Goal: Task Accomplishment & Management: Use online tool/utility

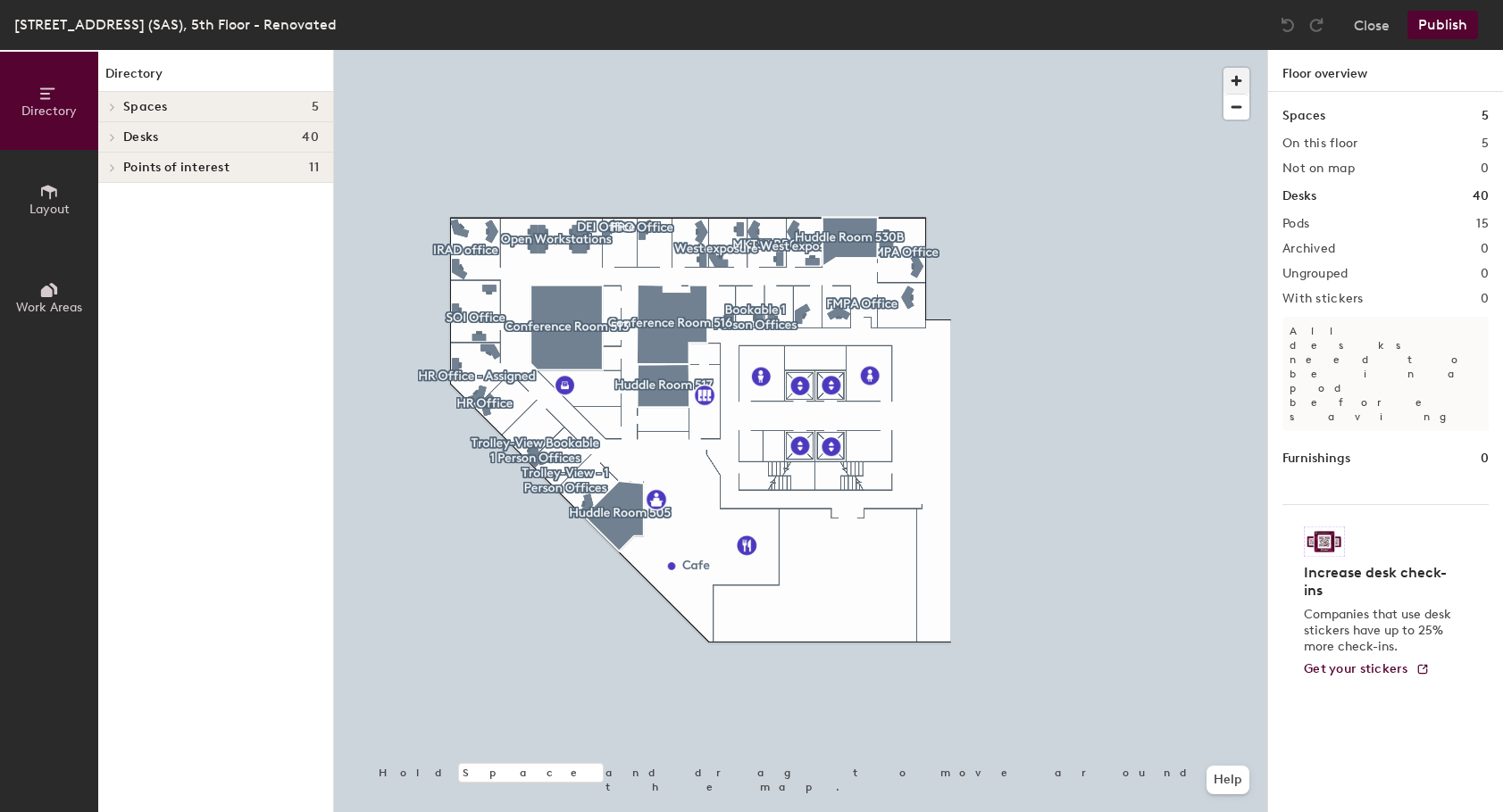
click at [1232, 76] on span "button" at bounding box center [1237, 80] width 26 height 26
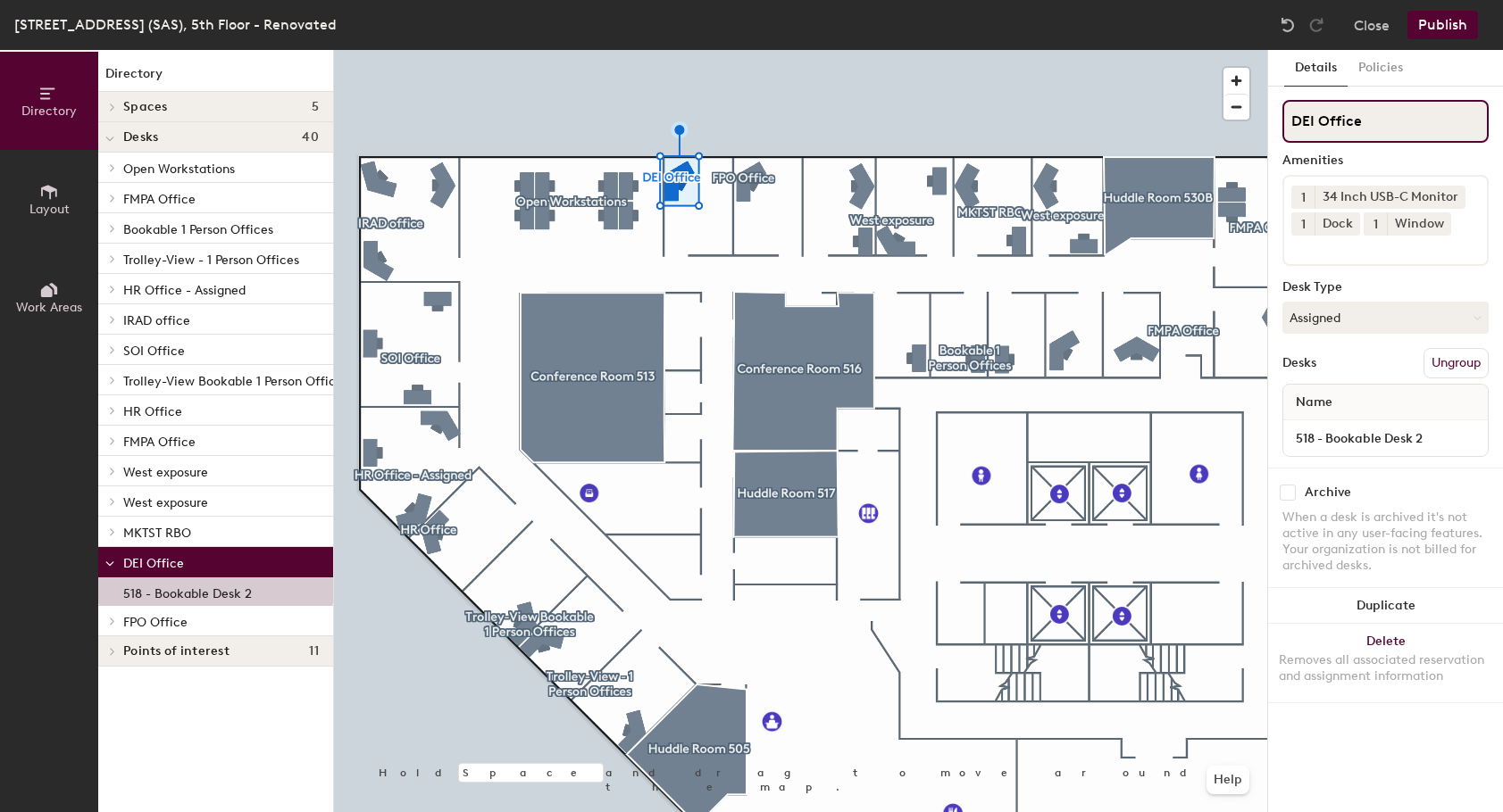
drag, startPoint x: 1313, startPoint y: 116, endPoint x: 1274, endPoint y: 118, distance: 39.1
click at [1274, 118] on div "Details Policies DEI Office Amenities 1 34 Inch USB-C Monitor 1 Dock 1 Window D…" at bounding box center [1386, 430] width 235 height 762
paste input "aee"
type input "AEE Office"
click at [1452, 25] on button "Publish" at bounding box center [1443, 25] width 70 height 29
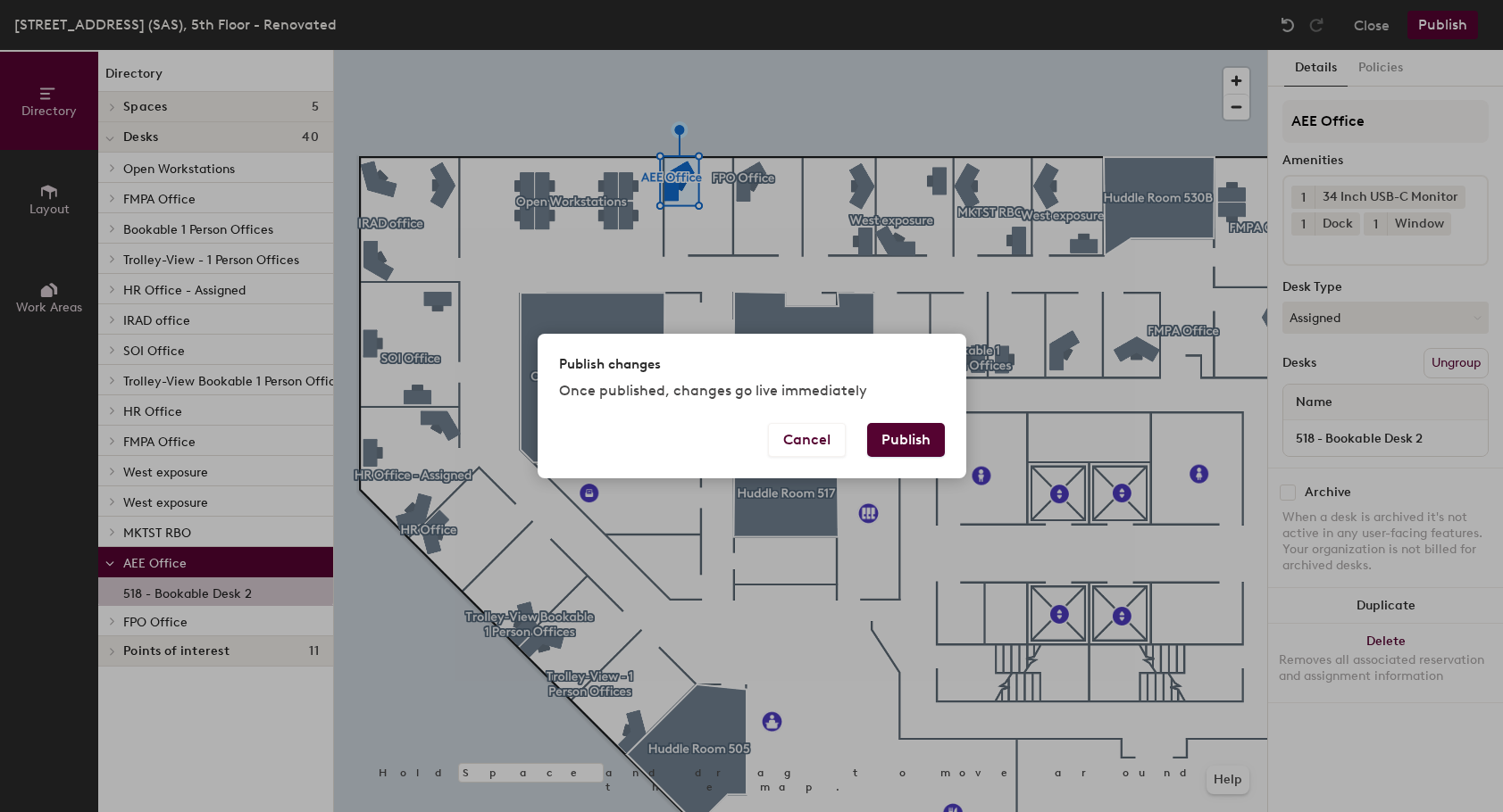
click at [924, 433] on button "Publish" at bounding box center [906, 440] width 78 height 34
